Goal: Transaction & Acquisition: Book appointment/travel/reservation

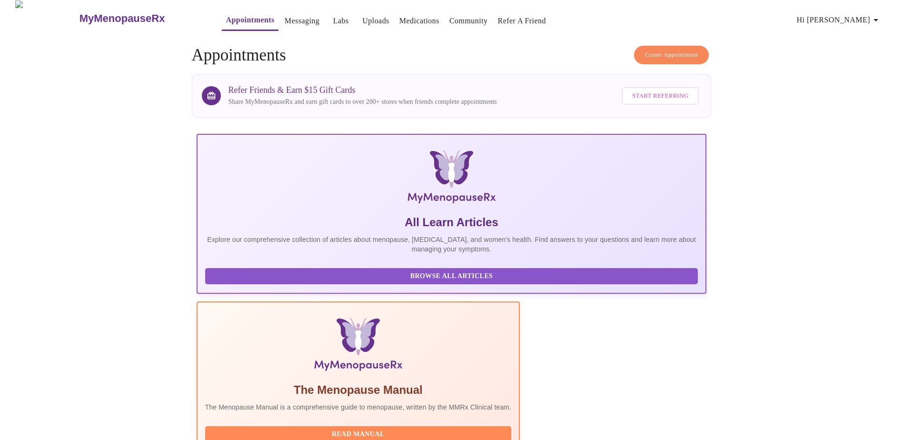
scroll to position [190, 0]
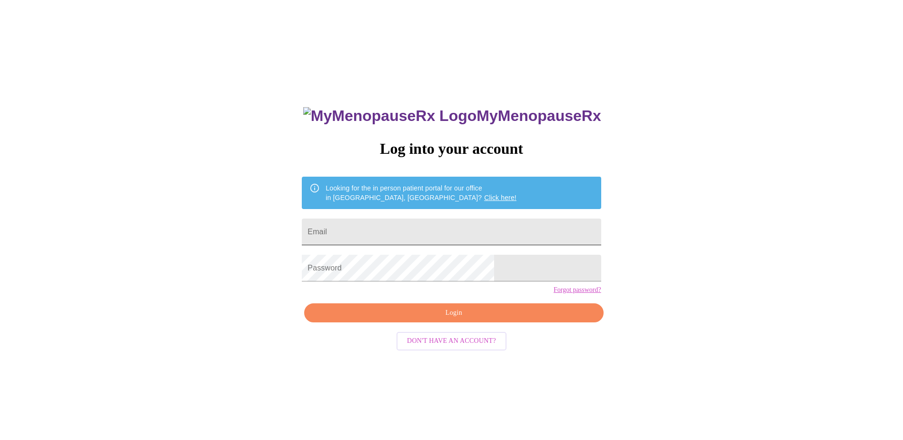
click at [429, 231] on input "Email" at bounding box center [451, 231] width 299 height 27
type input "[EMAIL_ADDRESS][DOMAIN_NAME]"
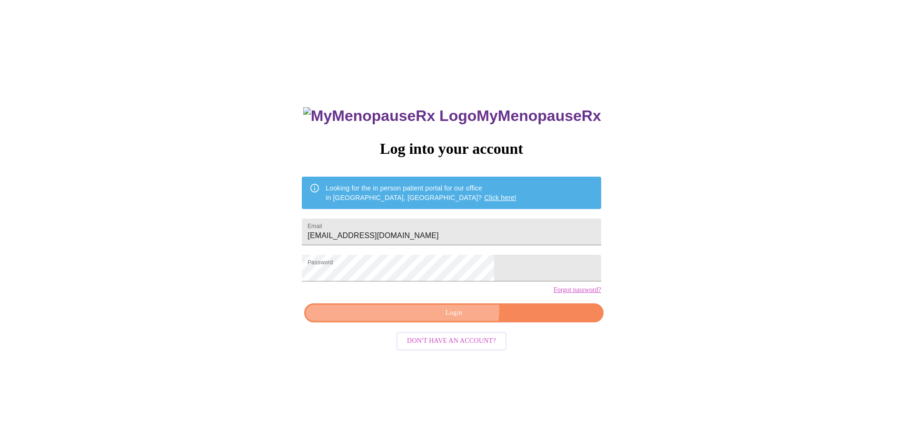
click at [455, 319] on span "Login" at bounding box center [453, 313] width 277 height 12
click at [291, 277] on div "MyMenopauseRx Log into your account Looking for the in person patient portal fo…" at bounding box center [451, 268] width 895 height 528
click at [295, 282] on div "MyMenopauseRx Log into your account Looking for the in person patient portal fo…" at bounding box center [451, 268] width 895 height 528
click at [448, 319] on span "Login" at bounding box center [453, 313] width 277 height 12
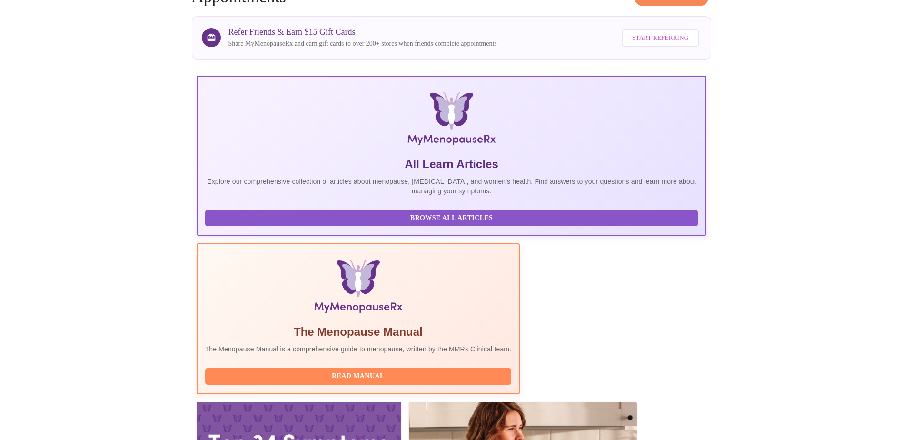
scroll to position [190, 0]
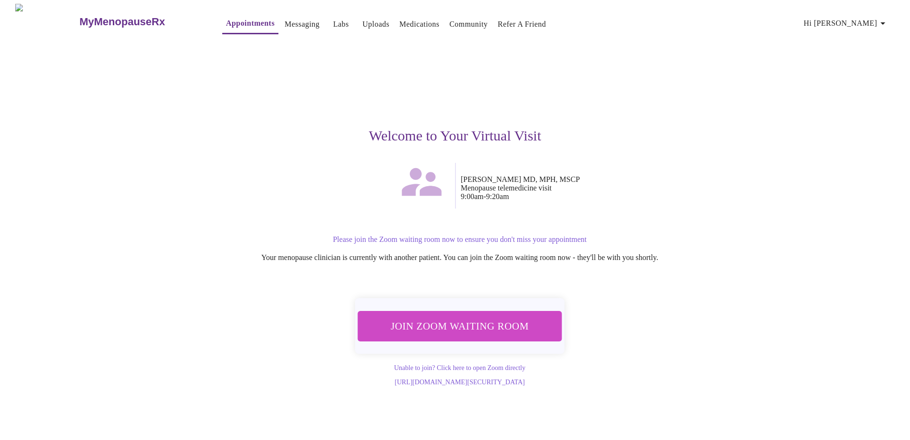
click at [487, 318] on span "Join Zoom Waiting Room" at bounding box center [459, 326] width 179 height 18
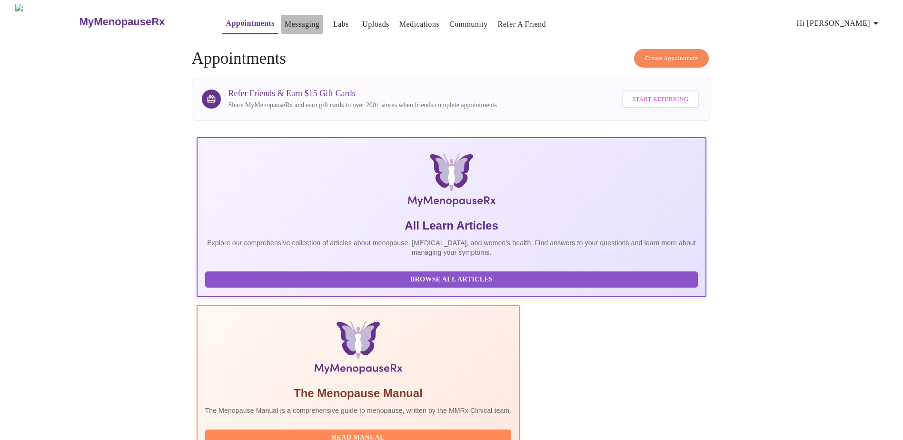
click at [289, 19] on link "Messaging" at bounding box center [302, 24] width 35 height 13
click at [407, 19] on link "Medications" at bounding box center [419, 24] width 40 height 13
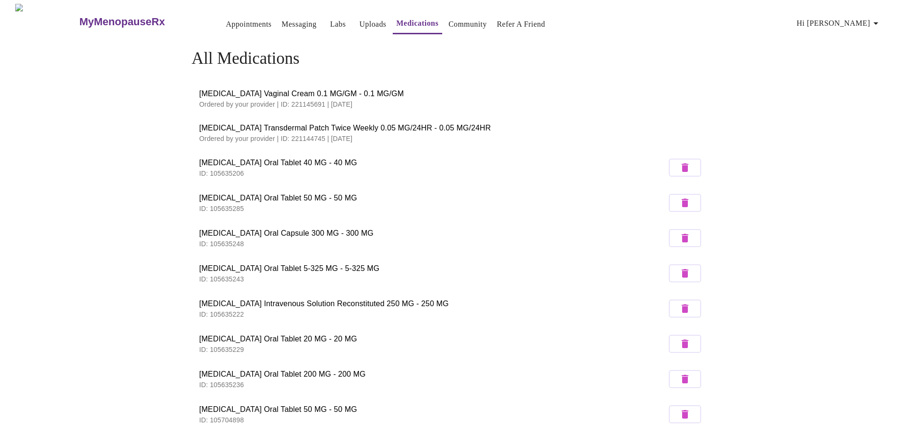
click at [359, 24] on link "Uploads" at bounding box center [372, 24] width 27 height 13
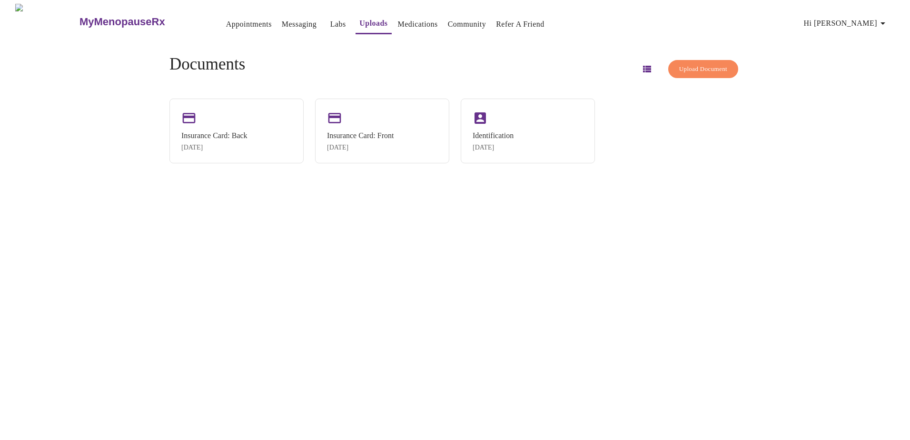
click at [330, 22] on link "Labs" at bounding box center [338, 24] width 16 height 13
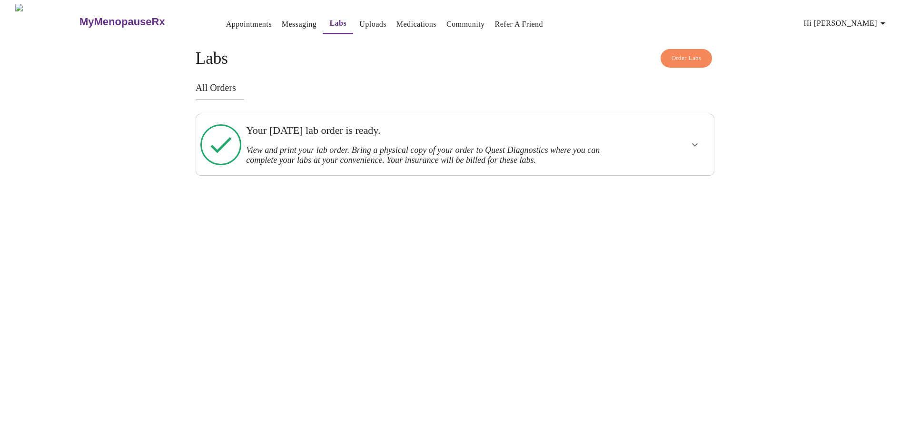
click at [226, 25] on link "Appointments" at bounding box center [249, 24] width 46 height 13
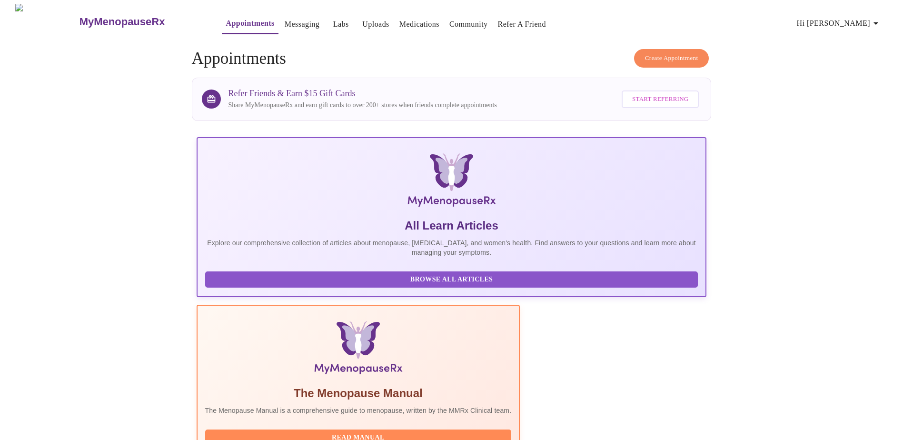
click at [362, 20] on link "Uploads" at bounding box center [375, 24] width 27 height 13
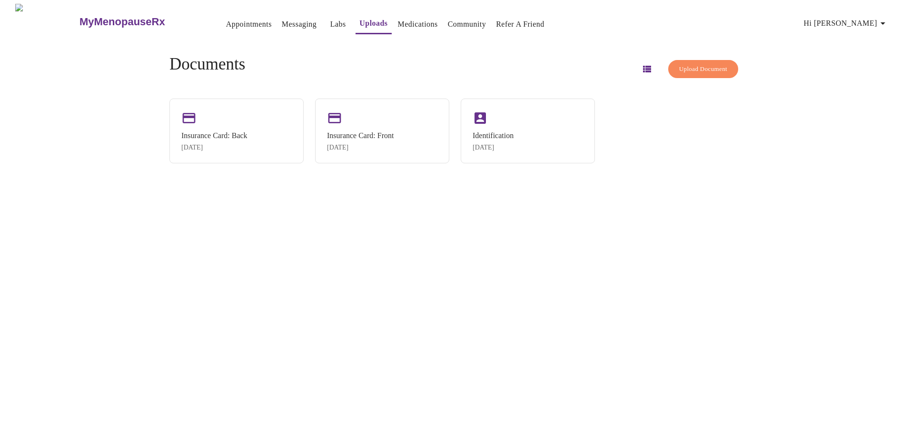
click at [282, 19] on link "Messaging" at bounding box center [299, 24] width 35 height 13
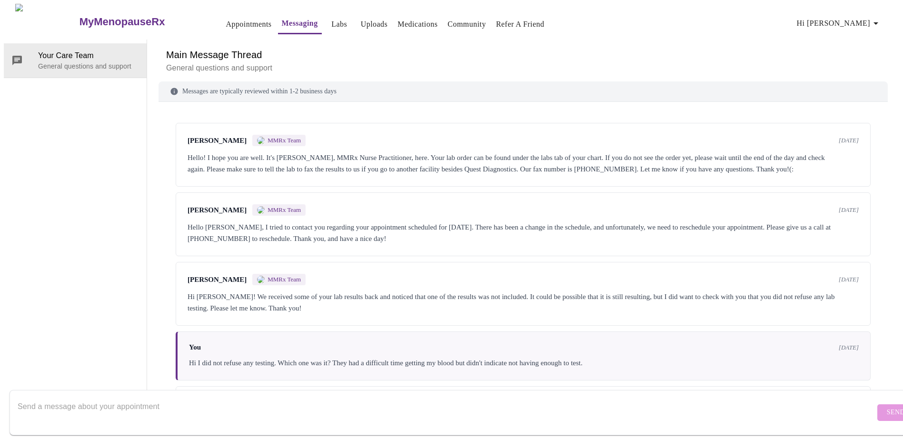
click at [226, 18] on link "Appointments" at bounding box center [249, 24] width 46 height 13
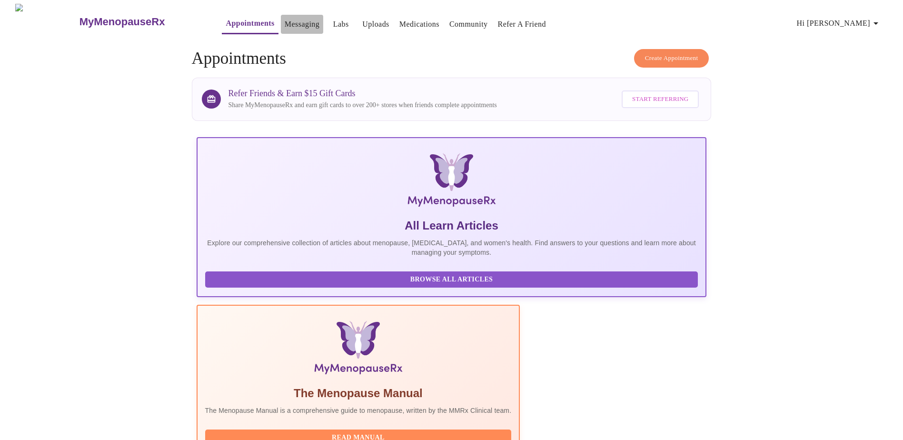
click at [285, 24] on link "Messaging" at bounding box center [302, 24] width 35 height 13
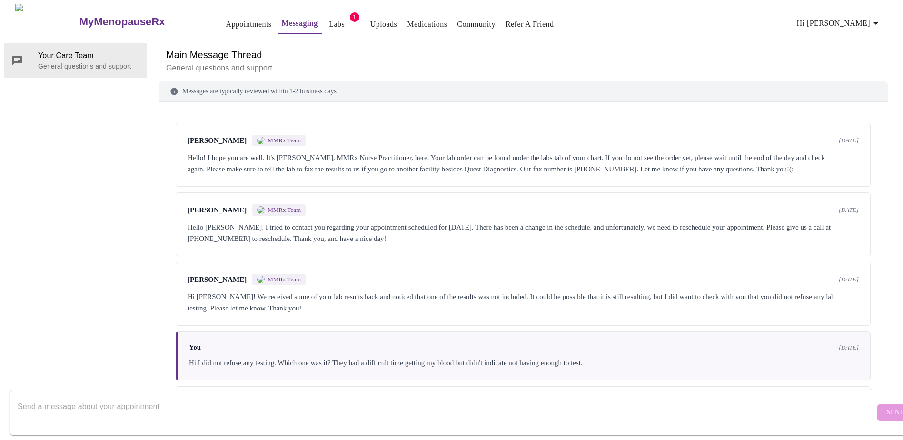
click at [329, 20] on link "Labs" at bounding box center [337, 24] width 16 height 13
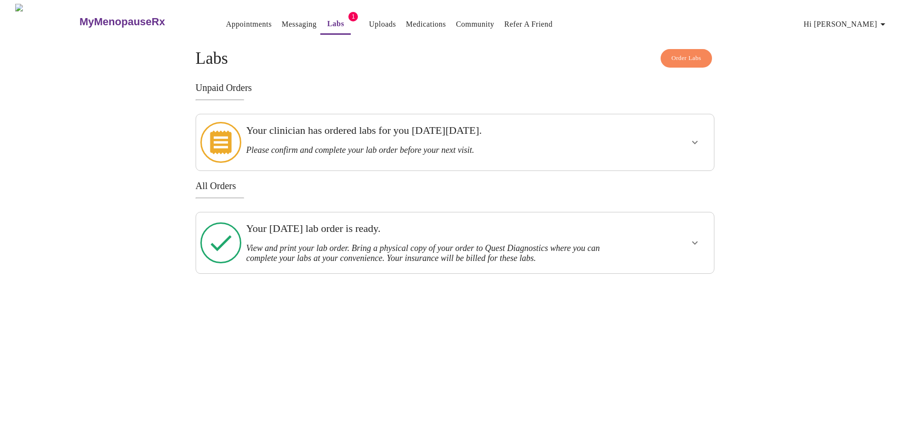
click at [369, 24] on link "Uploads" at bounding box center [382, 24] width 27 height 13
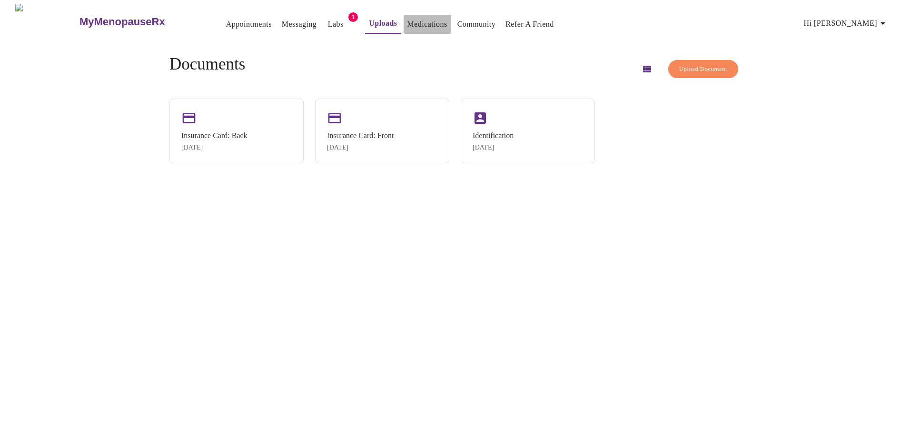
click at [418, 18] on link "Medications" at bounding box center [427, 24] width 40 height 13
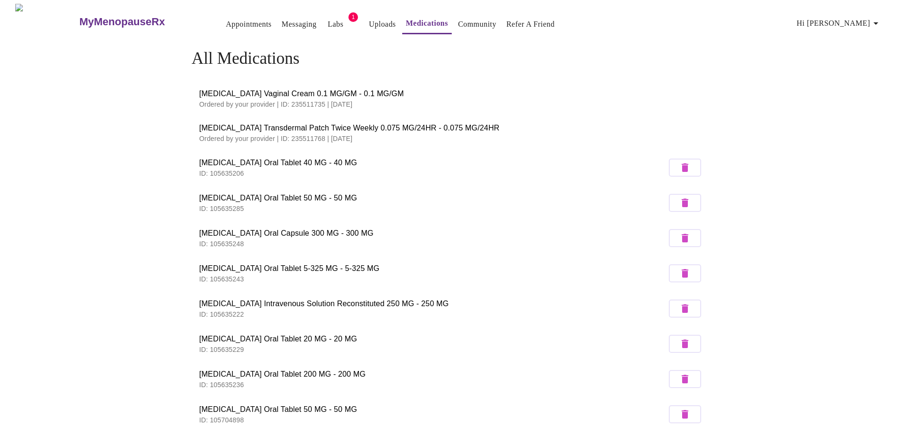
click at [324, 20] on span "Labs" at bounding box center [335, 24] width 23 height 13
click at [328, 20] on link "Labs" at bounding box center [336, 24] width 16 height 13
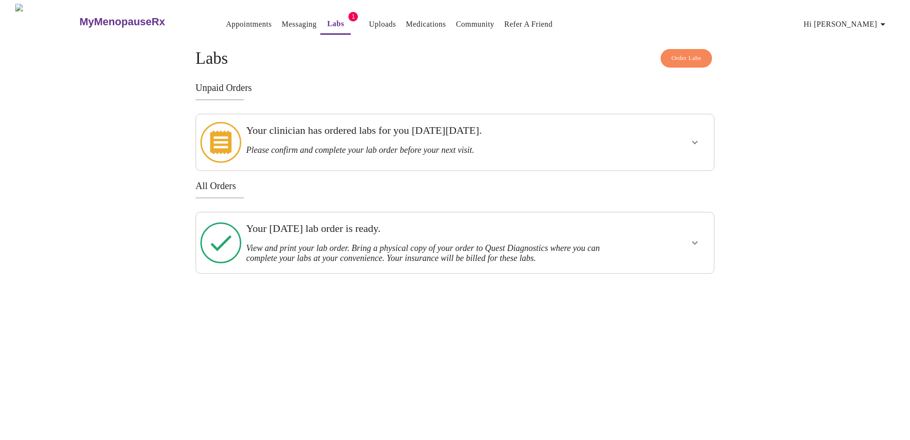
click at [299, 145] on h3 "Please confirm and complete your lab order before your next visit." at bounding box center [429, 150] width 367 height 10
click at [690, 138] on icon "show more" at bounding box center [694, 142] width 11 height 11
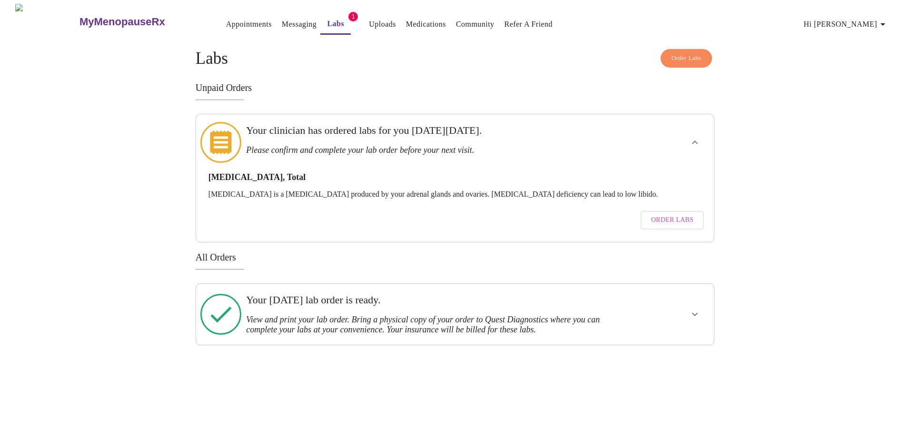
click at [480, 190] on p "Testosterone is a sex hormone produced by your adrenal glands and ovaries. Test…" at bounding box center [454, 194] width 493 height 9
click at [653, 214] on span "Order Labs" at bounding box center [672, 220] width 42 height 12
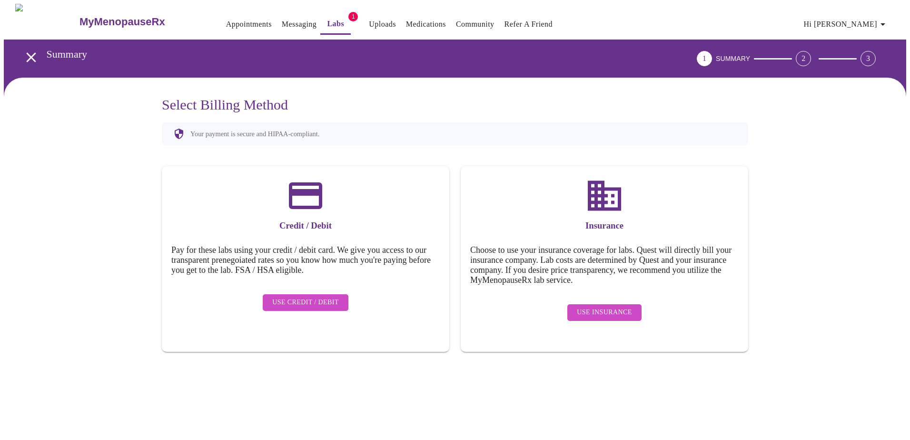
click at [25, 53] on icon "open drawer" at bounding box center [31, 57] width 17 height 17
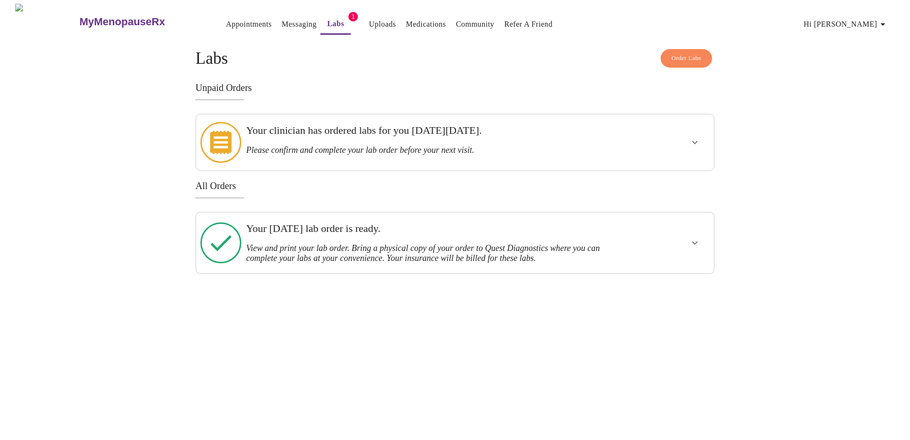
click at [389, 145] on h3 "Please confirm and complete your lab order before your next visit." at bounding box center [429, 150] width 367 height 10
click at [694, 137] on icon "show more" at bounding box center [694, 142] width 11 height 11
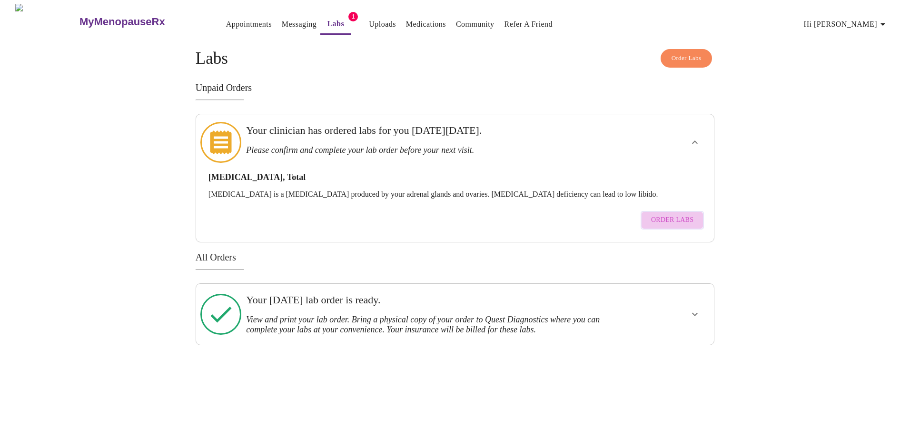
click at [674, 214] on span "Order Labs" at bounding box center [672, 220] width 42 height 12
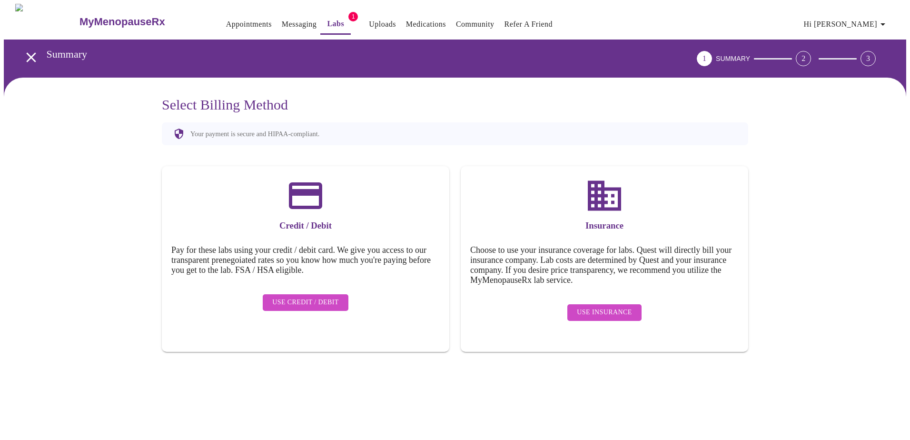
click at [582, 307] on span "Use Insurance" at bounding box center [604, 312] width 55 height 12
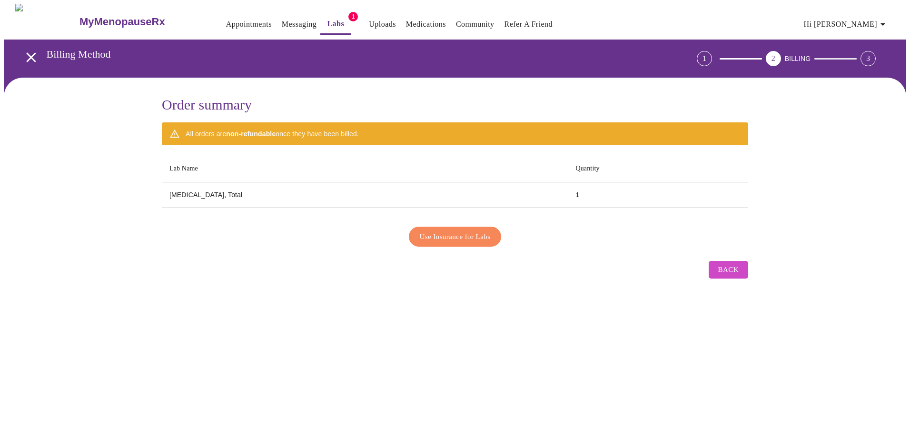
click at [335, 194] on td "Testosterone, Total" at bounding box center [365, 194] width 406 height 25
click at [278, 19] on button "Messaging" at bounding box center [299, 24] width 42 height 19
click at [238, 18] on link "Appointments" at bounding box center [249, 24] width 46 height 13
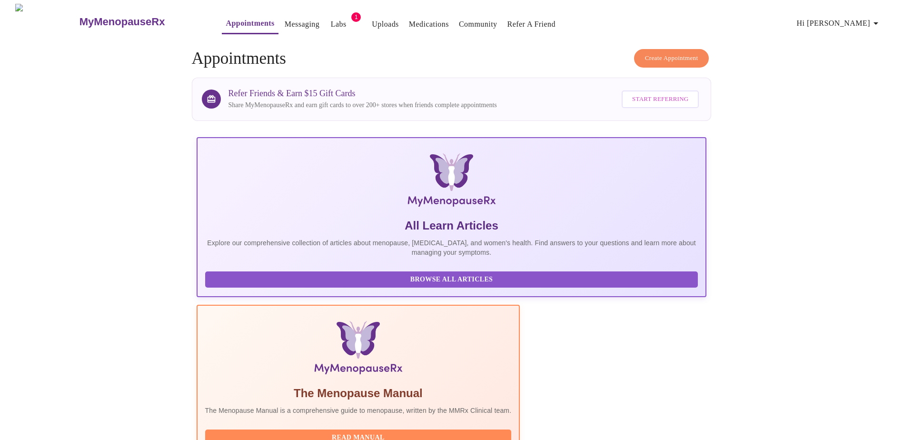
click at [372, 23] on link "Uploads" at bounding box center [385, 24] width 27 height 13
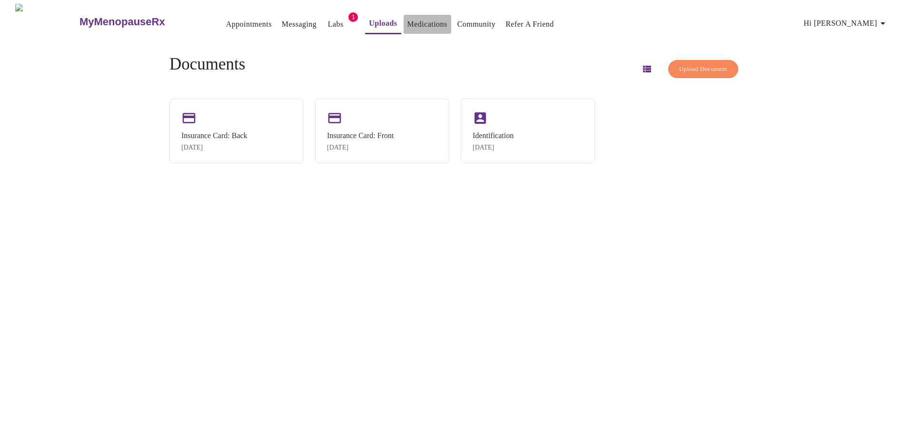
click at [407, 22] on link "Medications" at bounding box center [427, 24] width 40 height 13
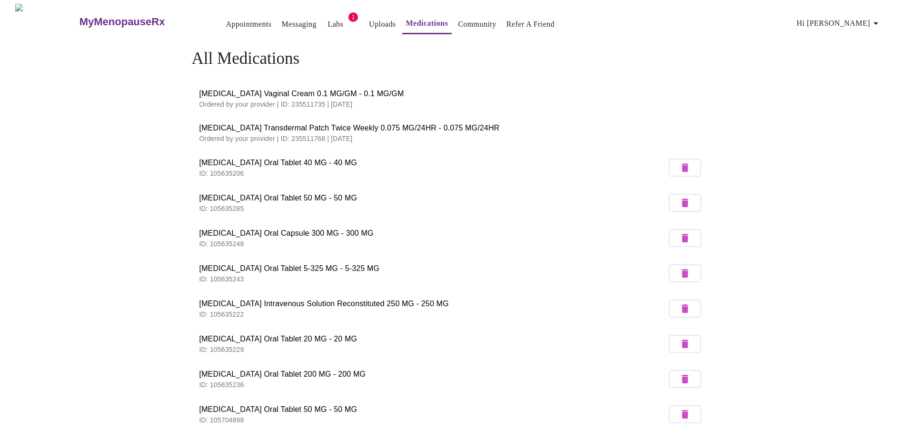
click at [113, 16] on h3 "MyMenopauseRx" at bounding box center [122, 22] width 86 height 12
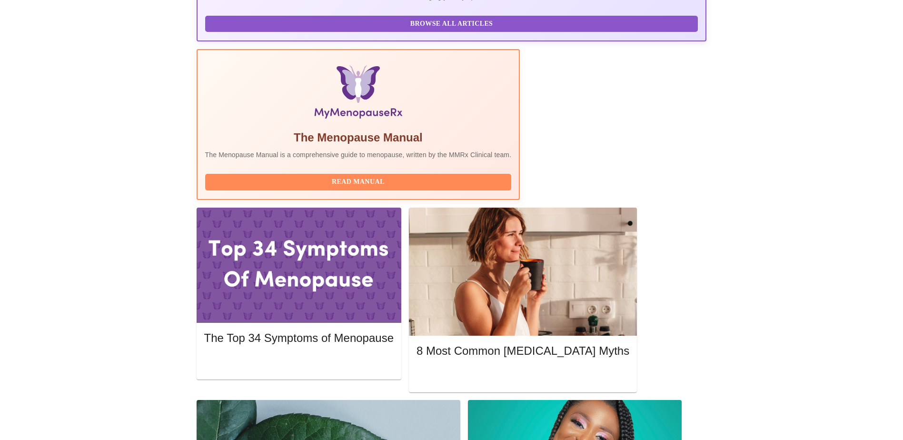
scroll to position [286, 0]
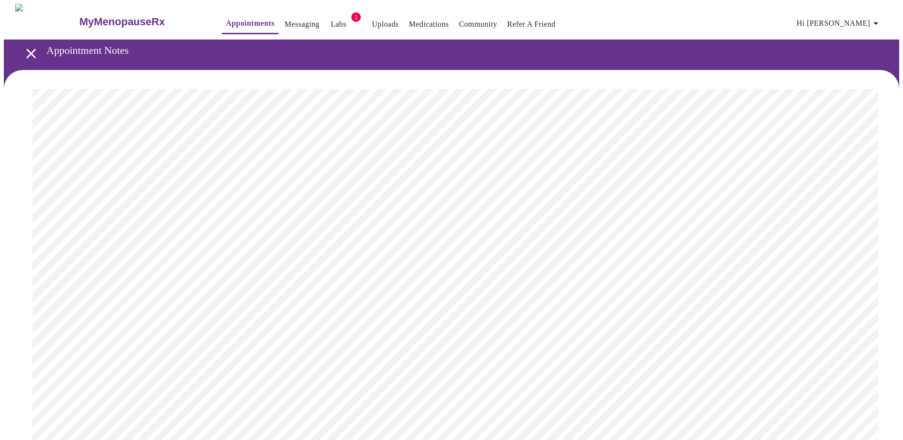
click at [226, 22] on link "Appointments" at bounding box center [250, 23] width 49 height 13
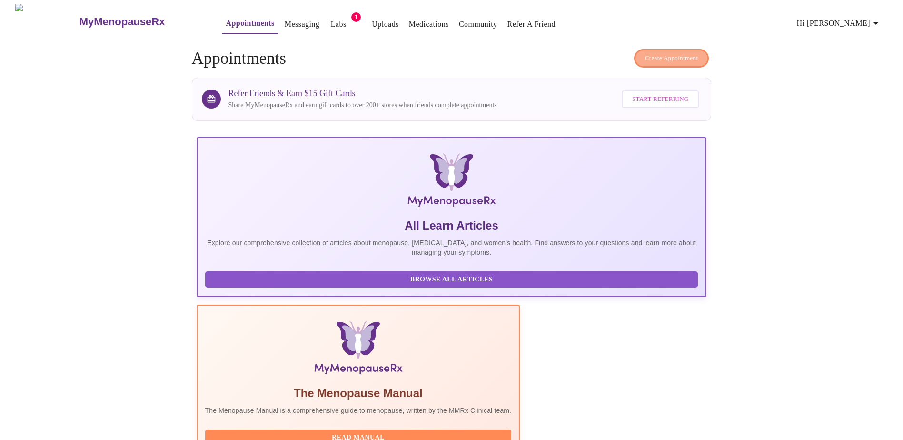
click at [659, 60] on button "Create Appointment" at bounding box center [671, 58] width 75 height 19
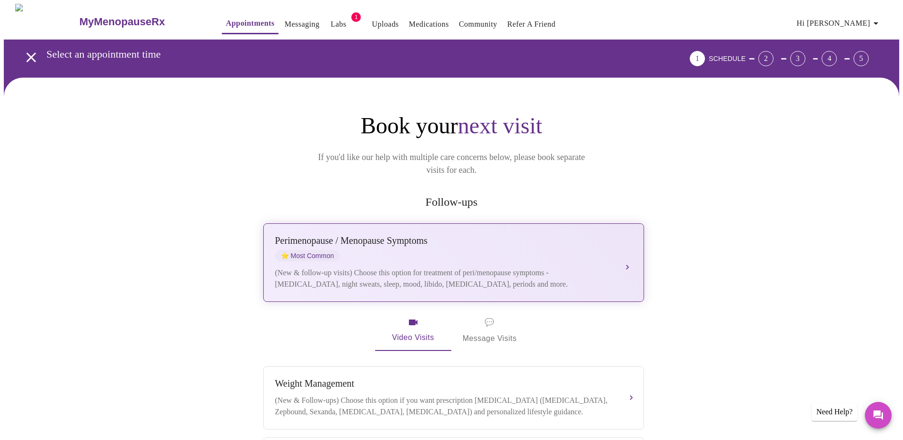
click at [477, 240] on div "[MEDICAL_DATA] / Menopause Symptoms ⭐ Most Common" at bounding box center [444, 248] width 338 height 26
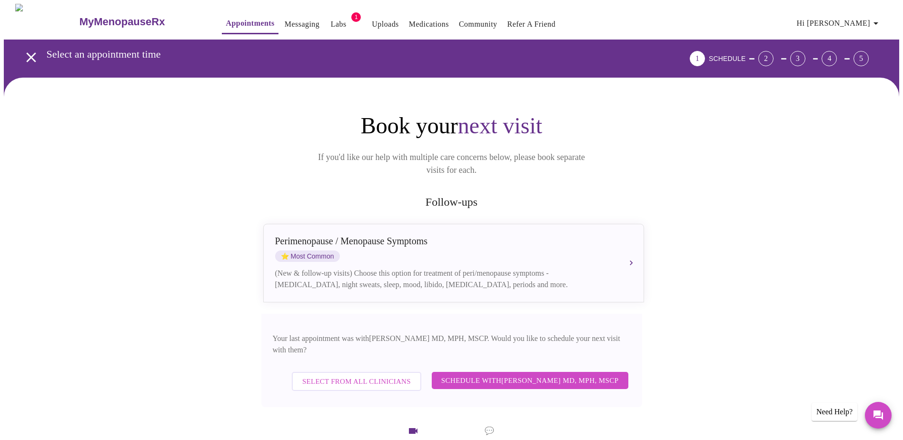
click at [520, 374] on span "Schedule with [PERSON_NAME] MD, MPH, MSCP" at bounding box center [530, 380] width 178 height 12
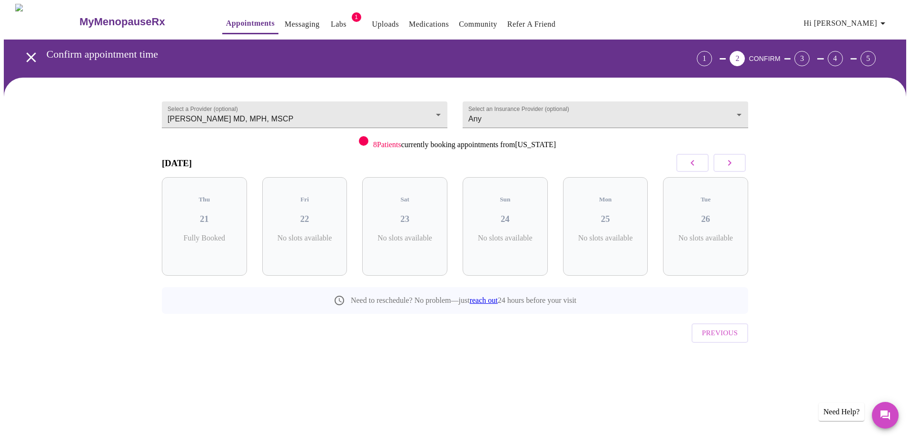
click at [226, 17] on link "Appointments" at bounding box center [250, 23] width 49 height 13
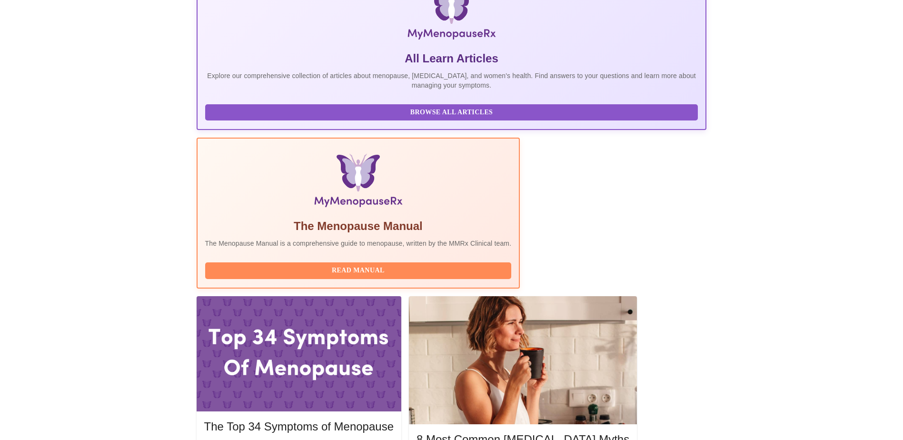
scroll to position [190, 0]
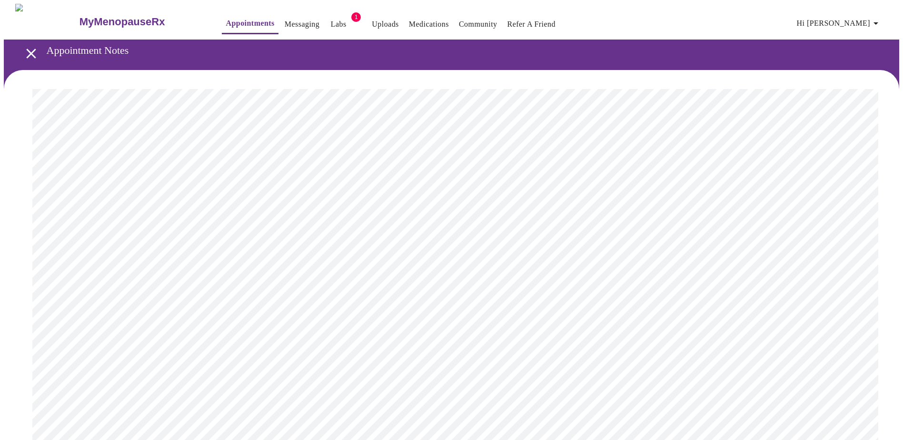
click at [30, 50] on icon "open drawer" at bounding box center [31, 53] width 17 height 17
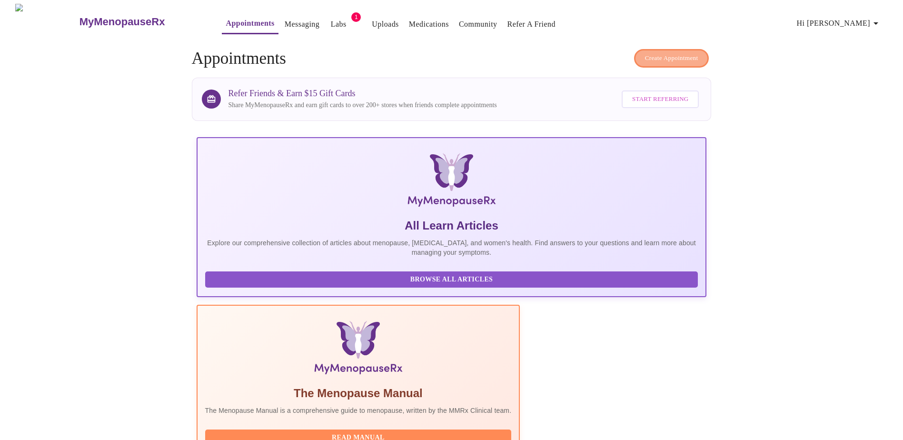
click at [685, 54] on span "Create Appointment" at bounding box center [671, 58] width 53 height 11
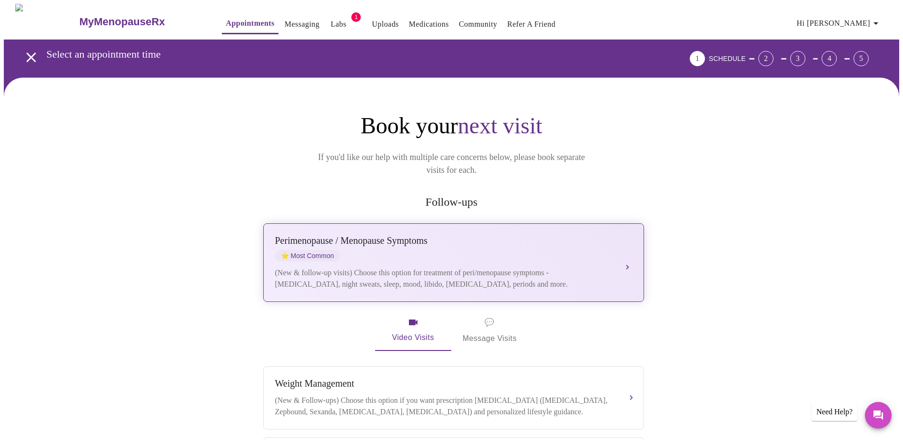
click at [454, 267] on div "(New & follow-up visits) Choose this option for treatment of peri/menopause sym…" at bounding box center [444, 278] width 338 height 23
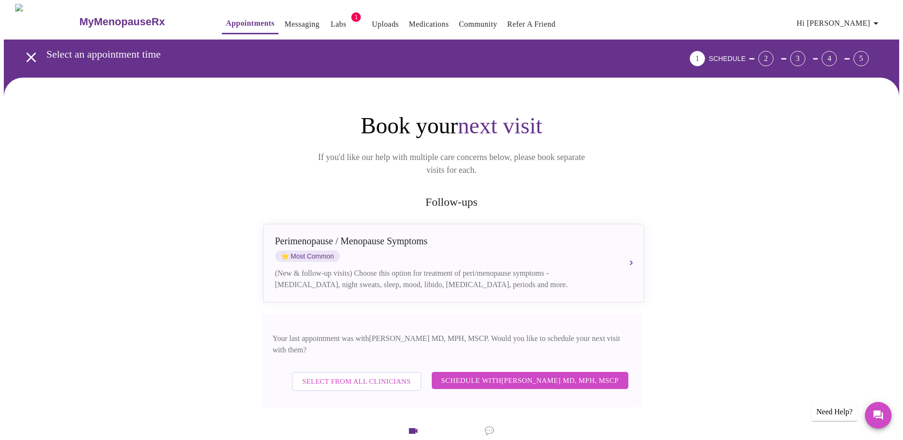
click at [533, 374] on span "Schedule with [PERSON_NAME] MD, MPH, MSCP" at bounding box center [530, 380] width 178 height 12
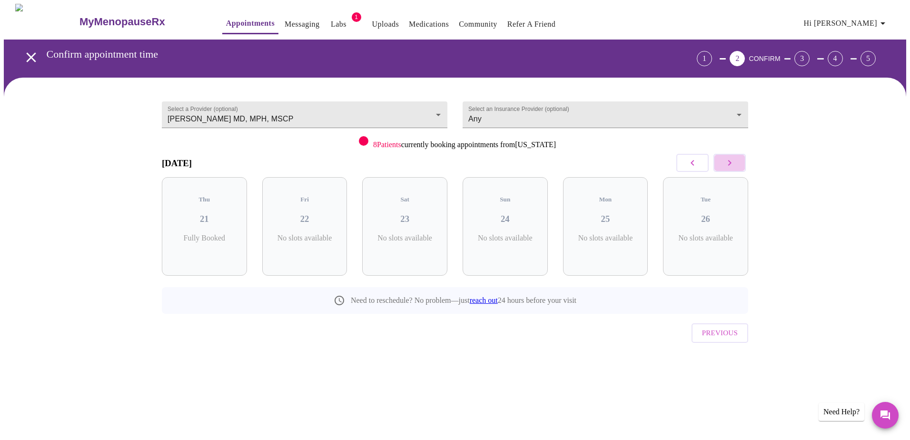
click at [732, 164] on icon "button" at bounding box center [729, 162] width 11 height 11
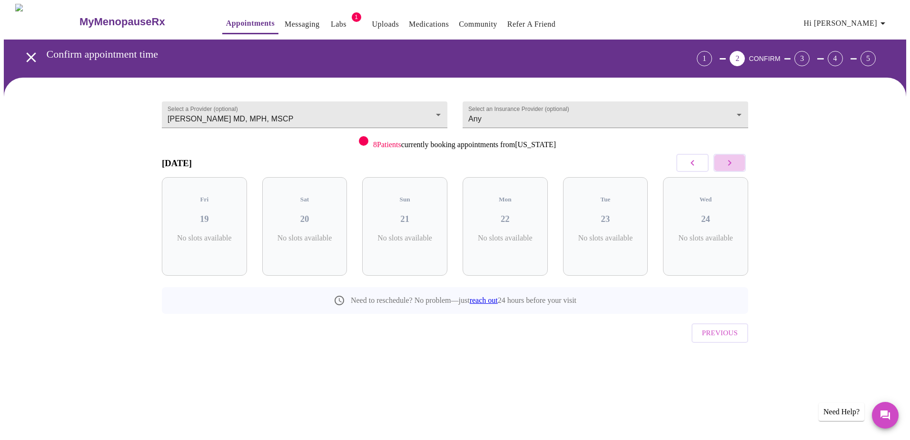
click at [732, 164] on icon "button" at bounding box center [729, 162] width 11 height 11
click at [405, 234] on p "4 Slots Left ( 20 Total)" at bounding box center [408, 243] width 35 height 19
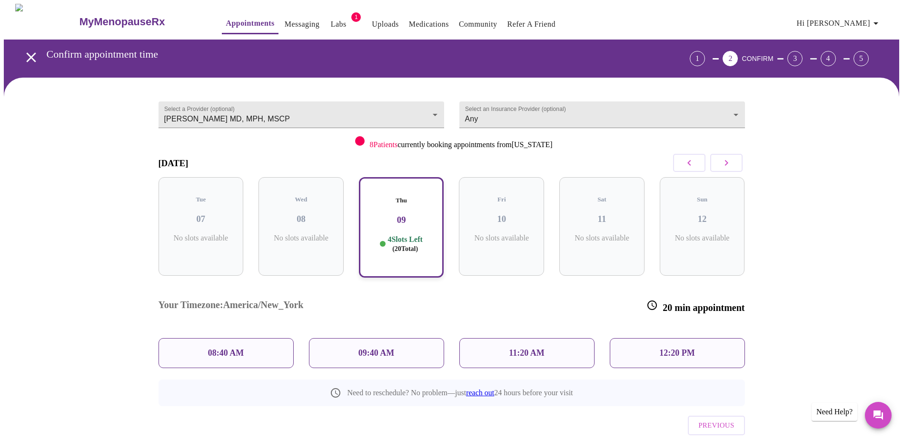
click at [247, 338] on div "08:40 AM" at bounding box center [225, 353] width 135 height 30
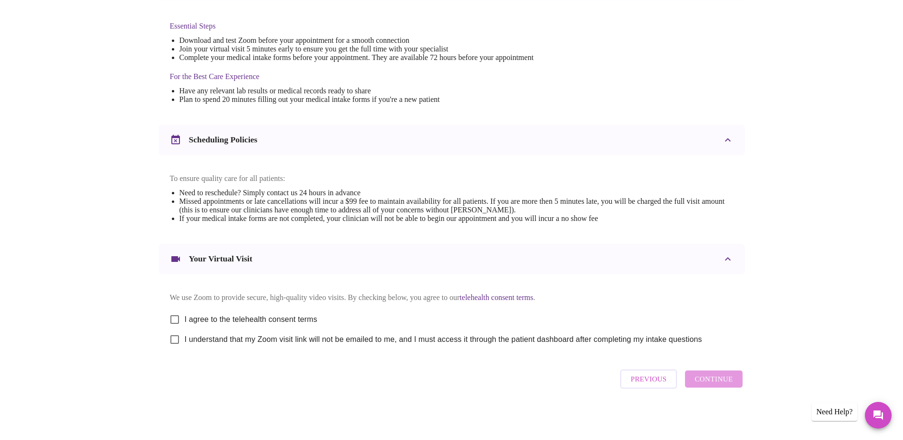
scroll to position [250, 0]
click at [189, 314] on span "I agree to the telehealth consent terms" at bounding box center [251, 319] width 133 height 11
click at [185, 311] on input "I agree to the telehealth consent terms" at bounding box center [175, 319] width 20 height 20
checkbox input "true"
drag, startPoint x: 196, startPoint y: 334, endPoint x: 284, endPoint y: 368, distance: 94.3
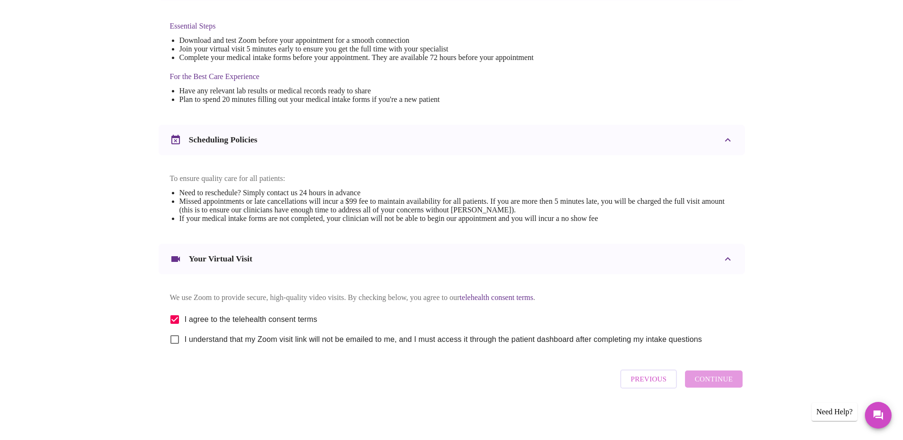
click at [197, 335] on span "I understand that my Zoom visit link will not be emailed to me, and I must acce…" at bounding box center [443, 339] width 517 height 11
click at [185, 335] on input "I understand that my Zoom visit link will not be emailed to me, and I must acce…" at bounding box center [175, 339] width 20 height 20
checkbox input "true"
click at [711, 382] on span "Continue" at bounding box center [713, 379] width 38 height 12
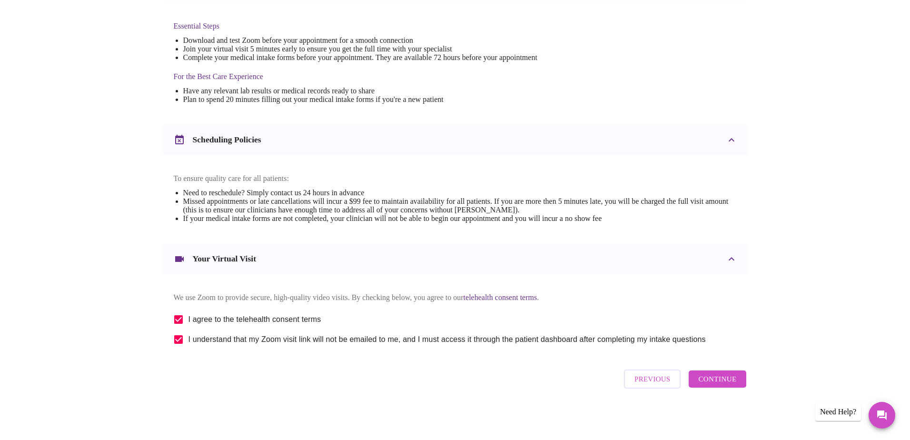
scroll to position [0, 0]
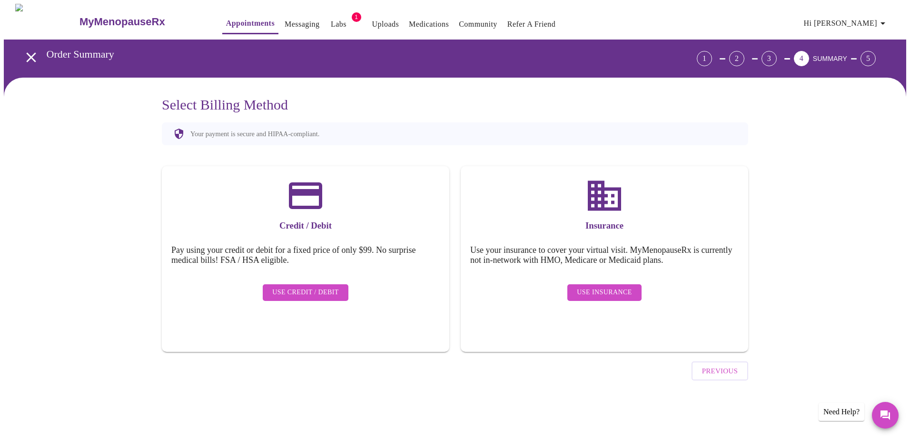
click at [603, 290] on span "Use Insurance" at bounding box center [604, 293] width 55 height 12
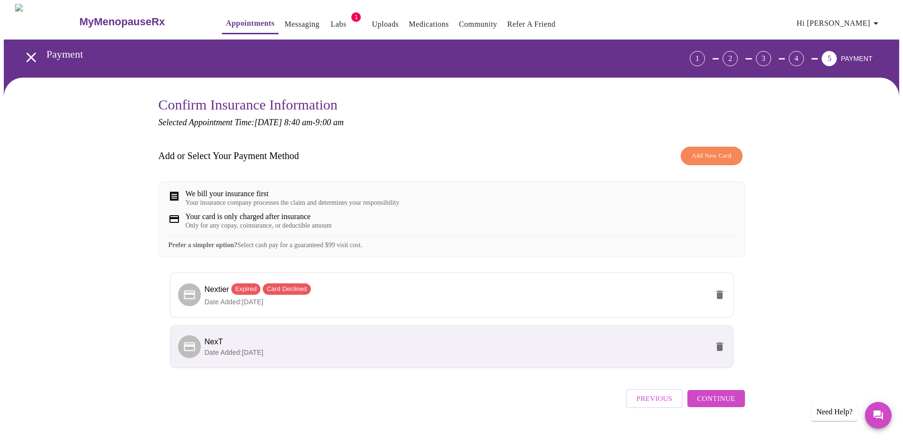
click at [395, 357] on p "Date Added: [DATE]" at bounding box center [457, 352] width 504 height 10
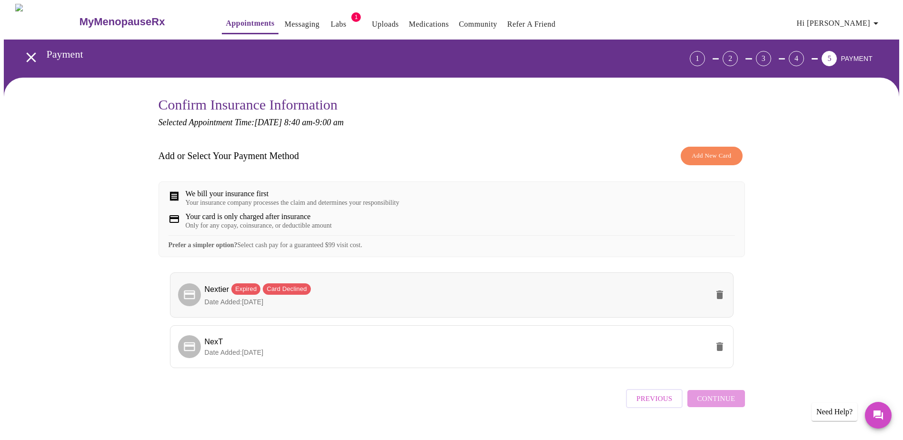
click at [717, 299] on icon "delete" at bounding box center [719, 294] width 7 height 9
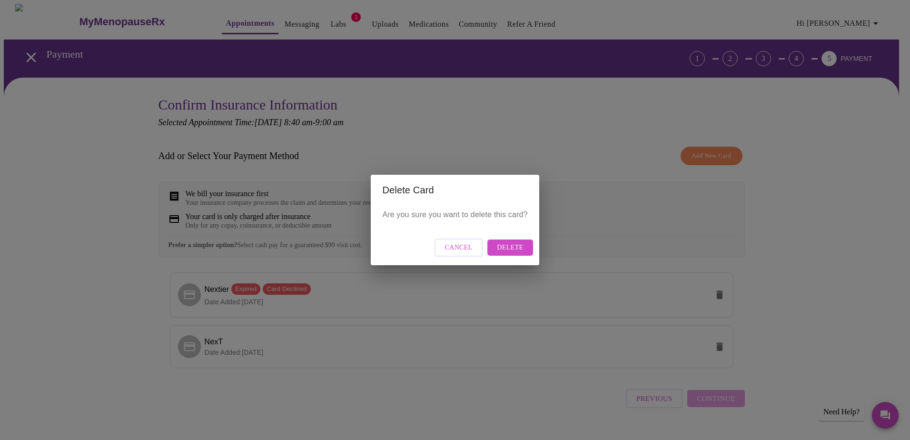
click at [522, 252] on span "Delete" at bounding box center [510, 248] width 26 height 12
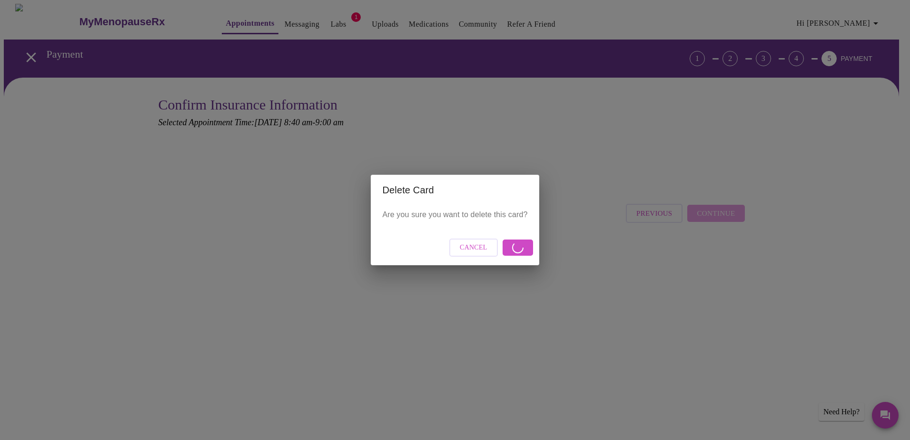
click at [522, 249] on div "Cancel" at bounding box center [455, 248] width 168 height 36
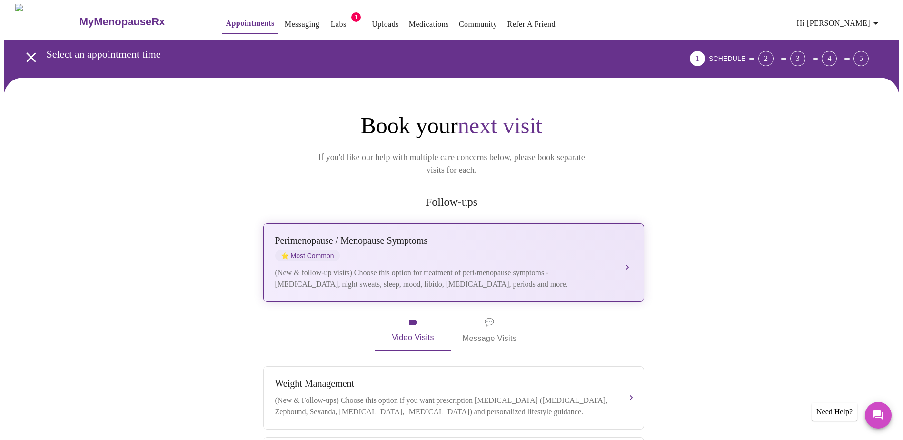
click at [452, 247] on div "[MEDICAL_DATA] / Menopause Symptoms ⭐ Most Common" at bounding box center [444, 248] width 338 height 26
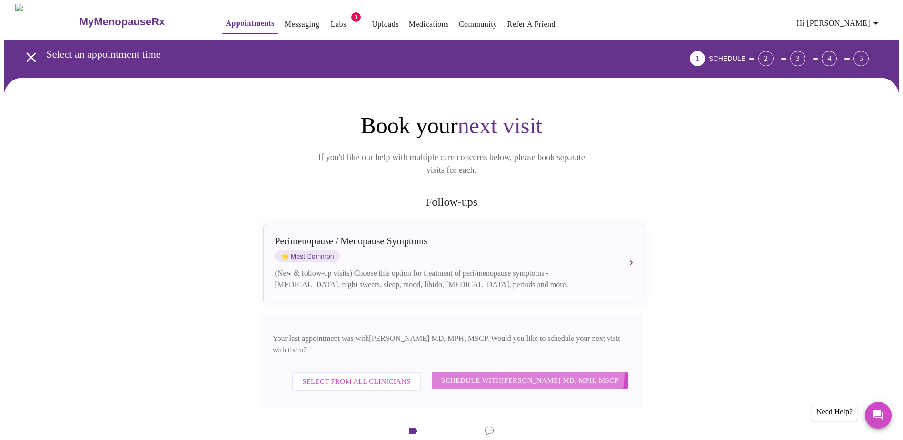
click at [527, 372] on button "Schedule with [PERSON_NAME] MD, MPH, MSCP" at bounding box center [530, 380] width 197 height 17
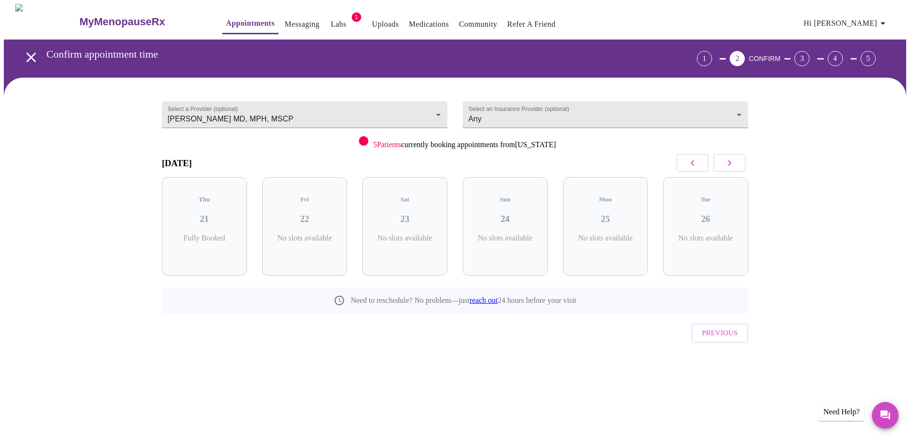
click at [732, 161] on icon "button" at bounding box center [729, 162] width 11 height 11
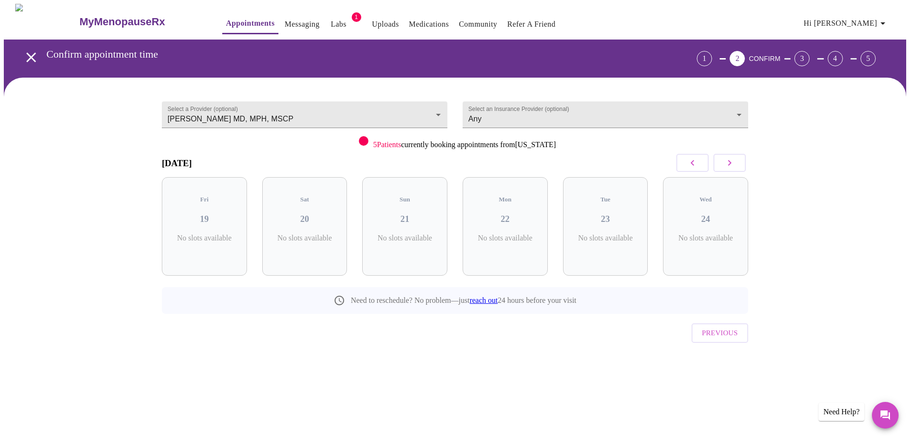
click at [732, 161] on icon "button" at bounding box center [729, 162] width 11 height 11
click at [405, 244] on span "( 20 Total)" at bounding box center [409, 247] width 26 height 7
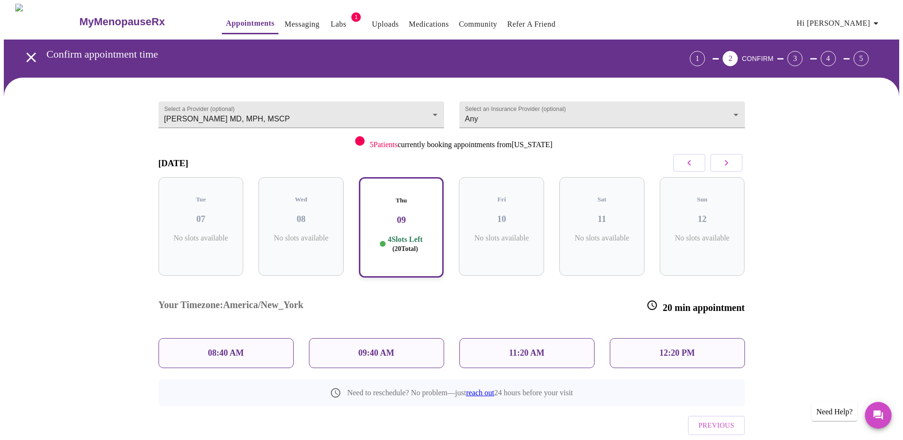
click at [235, 338] on div "08:40 AM" at bounding box center [225, 353] width 135 height 30
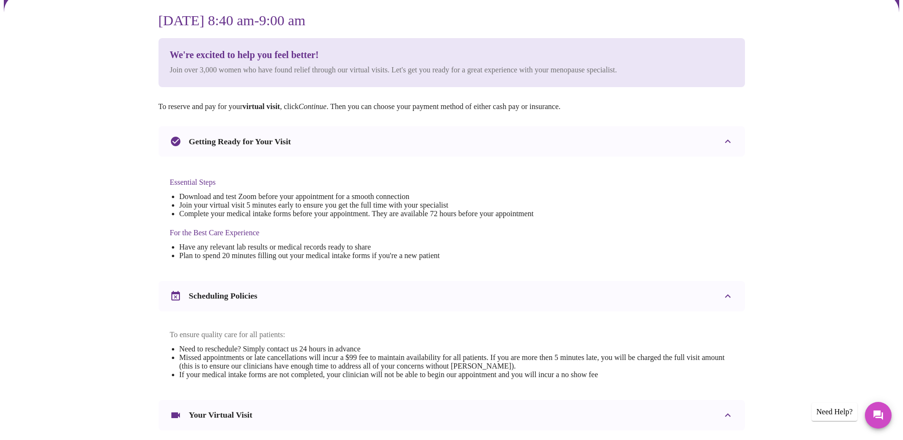
scroll to position [250, 0]
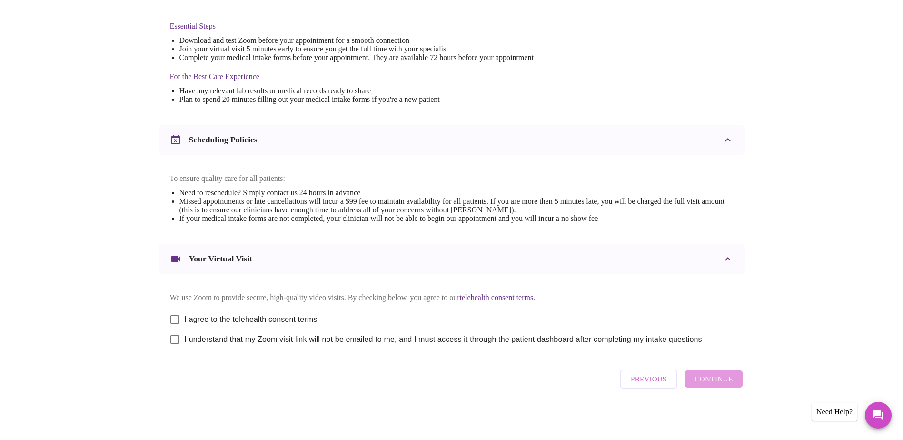
click at [257, 322] on label "I agree to the telehealth consent terms" at bounding box center [241, 319] width 153 height 20
click at [185, 322] on input "I agree to the telehealth consent terms" at bounding box center [175, 319] width 20 height 20
checkbox input "true"
click at [257, 339] on span "I understand that my Zoom visit link will not be emailed to me, and I must acce…" at bounding box center [443, 339] width 517 height 11
click at [185, 339] on input "I understand that my Zoom visit link will not be emailed to me, and I must acce…" at bounding box center [175, 339] width 20 height 20
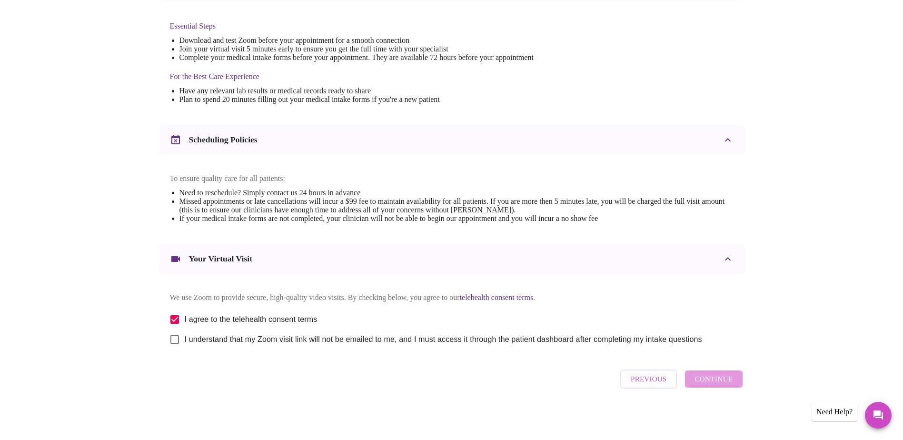
checkbox input "true"
click at [714, 377] on span "Continue" at bounding box center [713, 379] width 38 height 12
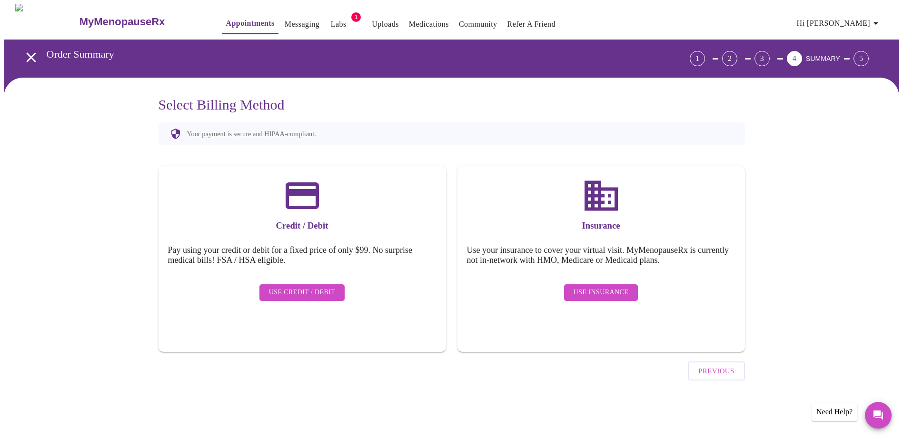
scroll to position [0, 0]
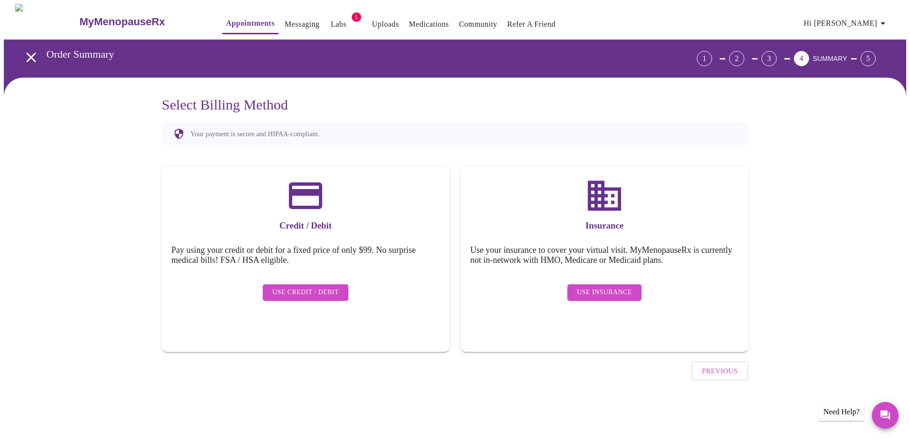
click at [629, 287] on span "Use Insurance" at bounding box center [604, 293] width 55 height 12
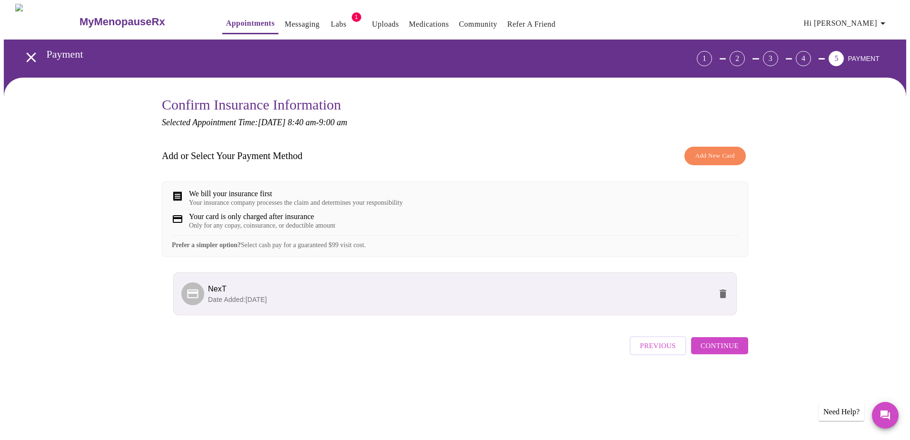
click at [477, 304] on p "Date Added: [DATE]" at bounding box center [460, 300] width 504 height 10
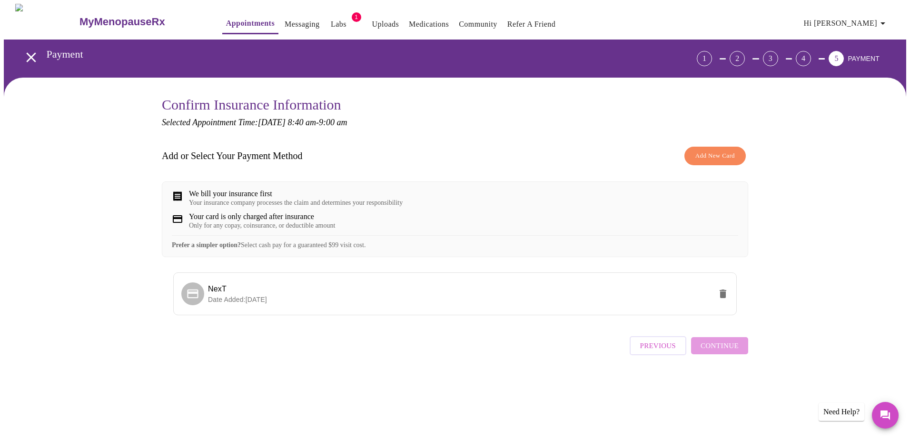
click at [714, 358] on div "Previous Continue" at bounding box center [689, 342] width 119 height 33
click at [481, 315] on li "NexT Date Added: [DATE]" at bounding box center [455, 293] width 564 height 43
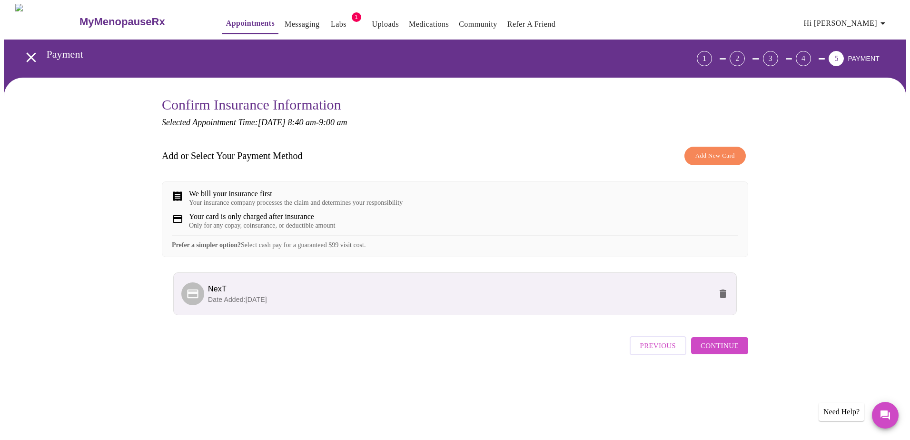
click at [706, 157] on span "Add New Card" at bounding box center [715, 155] width 40 height 11
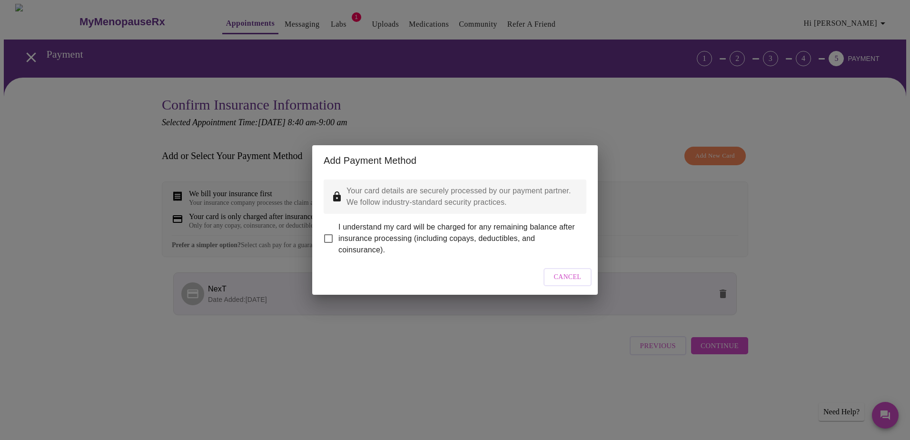
click at [380, 230] on span "I understand my card will be charged for any remaining balance after insurance …" at bounding box center [458, 238] width 240 height 34
click at [338, 230] on input "I understand my card will be charged for any remaining balance after insurance …" at bounding box center [328, 238] width 20 height 20
checkbox input "true"
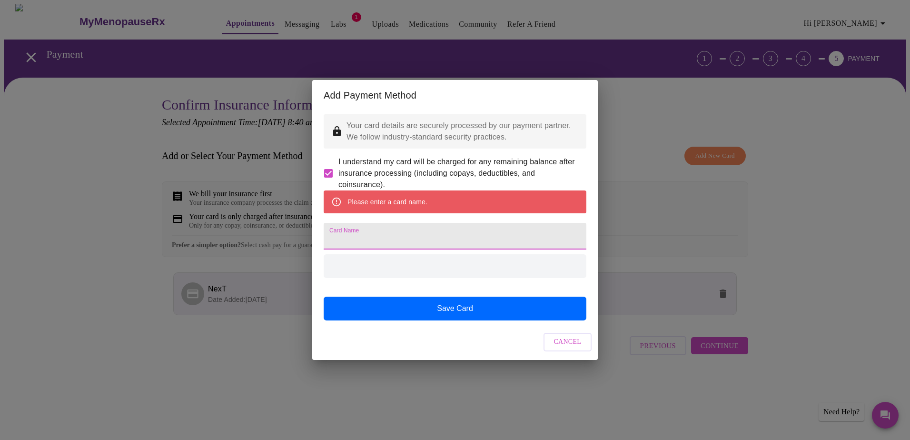
click at [383, 247] on input "Card Name" at bounding box center [455, 236] width 263 height 27
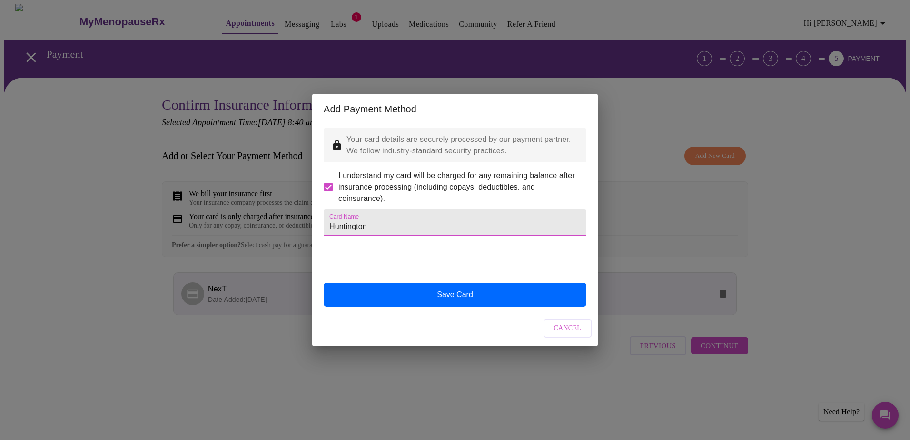
type input "Huntington"
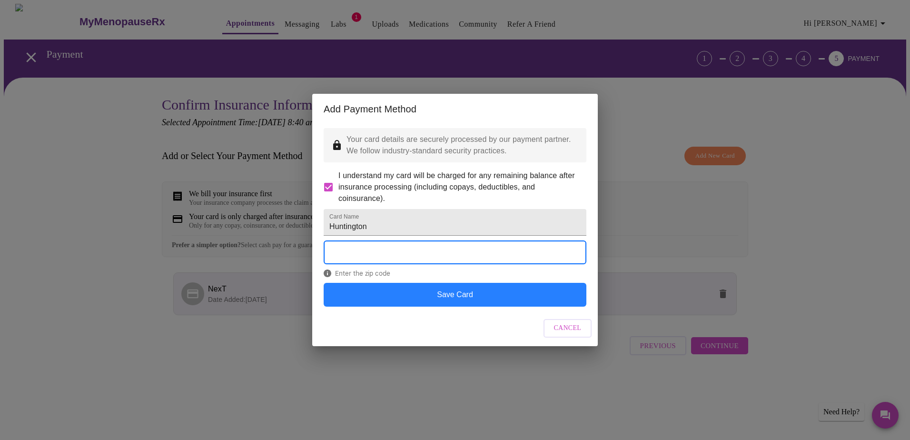
click at [482, 303] on button "Save Card" at bounding box center [455, 295] width 263 height 24
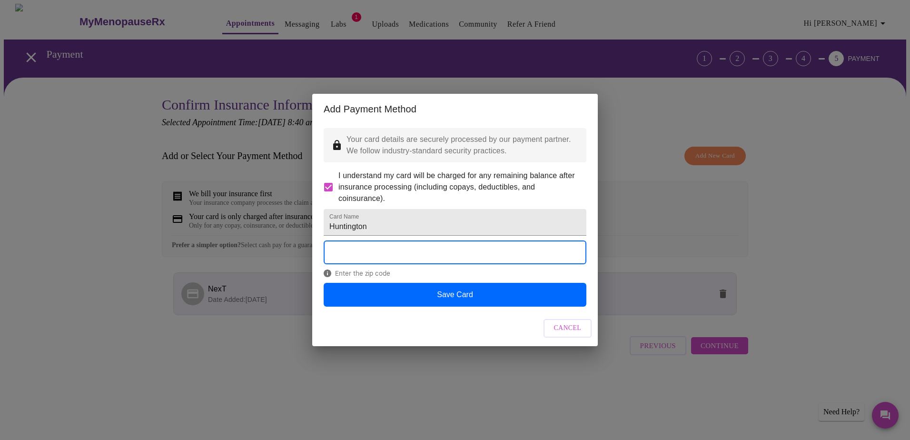
click at [522, 277] on span "Enter the zip code" at bounding box center [455, 273] width 263 height 8
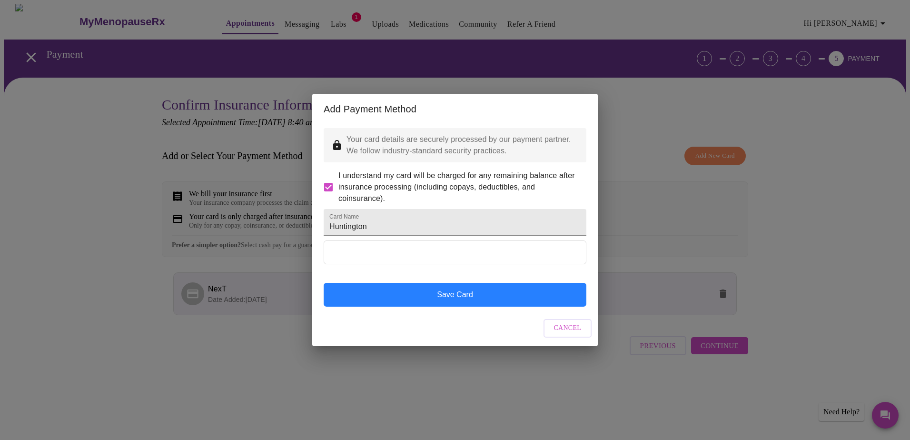
click at [474, 304] on button "Save Card" at bounding box center [455, 295] width 263 height 24
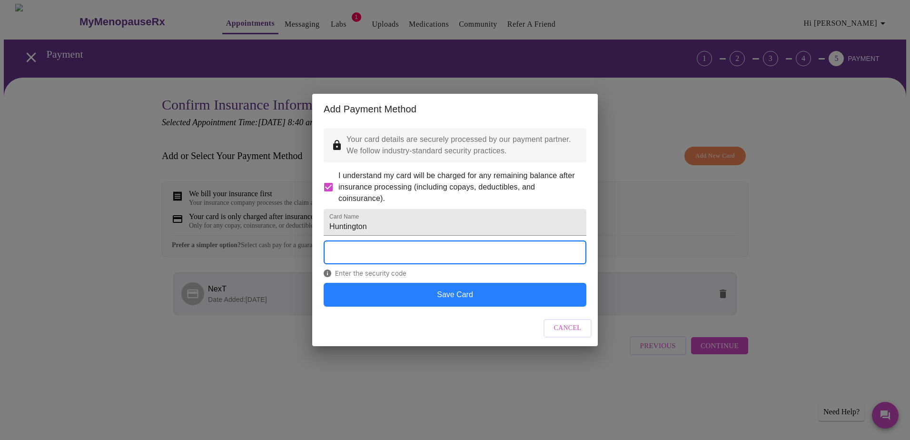
click at [425, 306] on button "Save Card" at bounding box center [455, 295] width 263 height 24
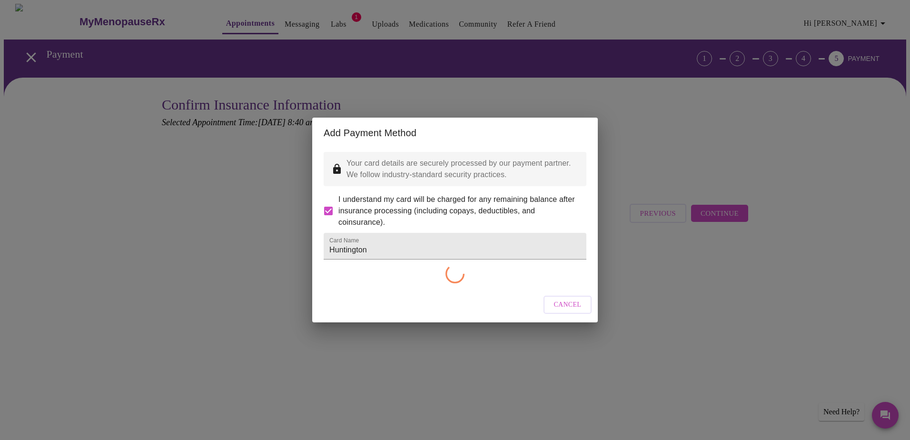
checkbox input "false"
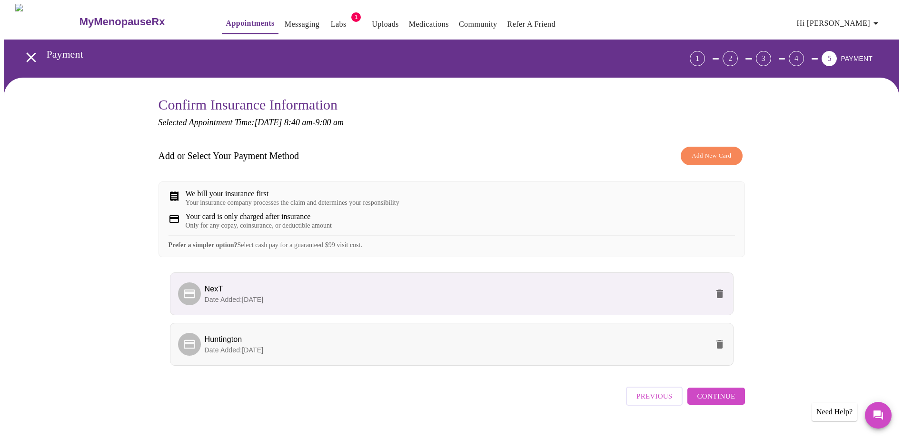
click at [682, 355] on p "Date Added: [DATE]" at bounding box center [457, 350] width 504 height 10
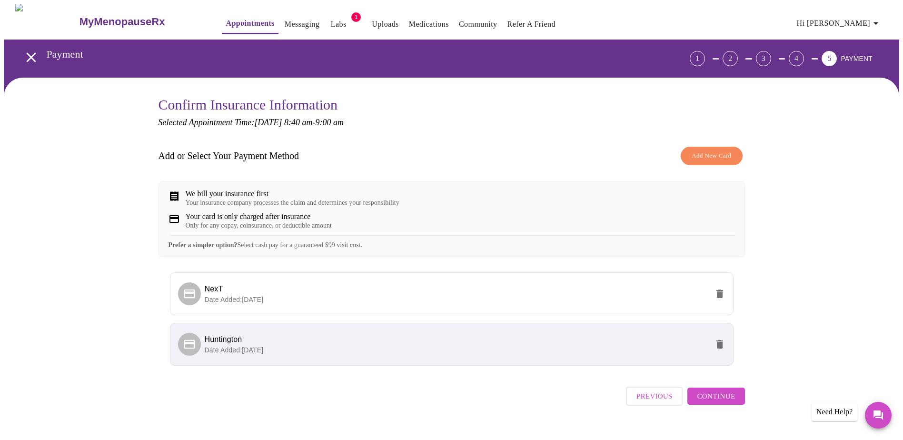
click at [728, 402] on span "Continue" at bounding box center [716, 396] width 38 height 12
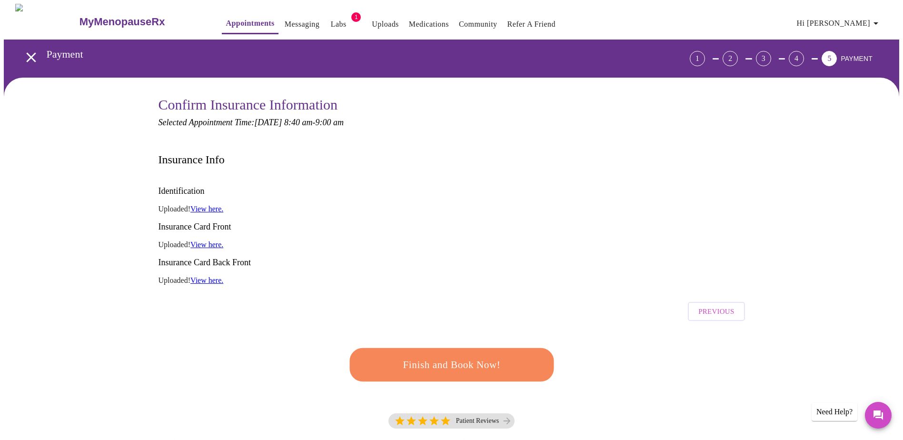
click at [452, 348] on button "Finish and Book Now!" at bounding box center [451, 364] width 204 height 33
